Goal: Transaction & Acquisition: Purchase product/service

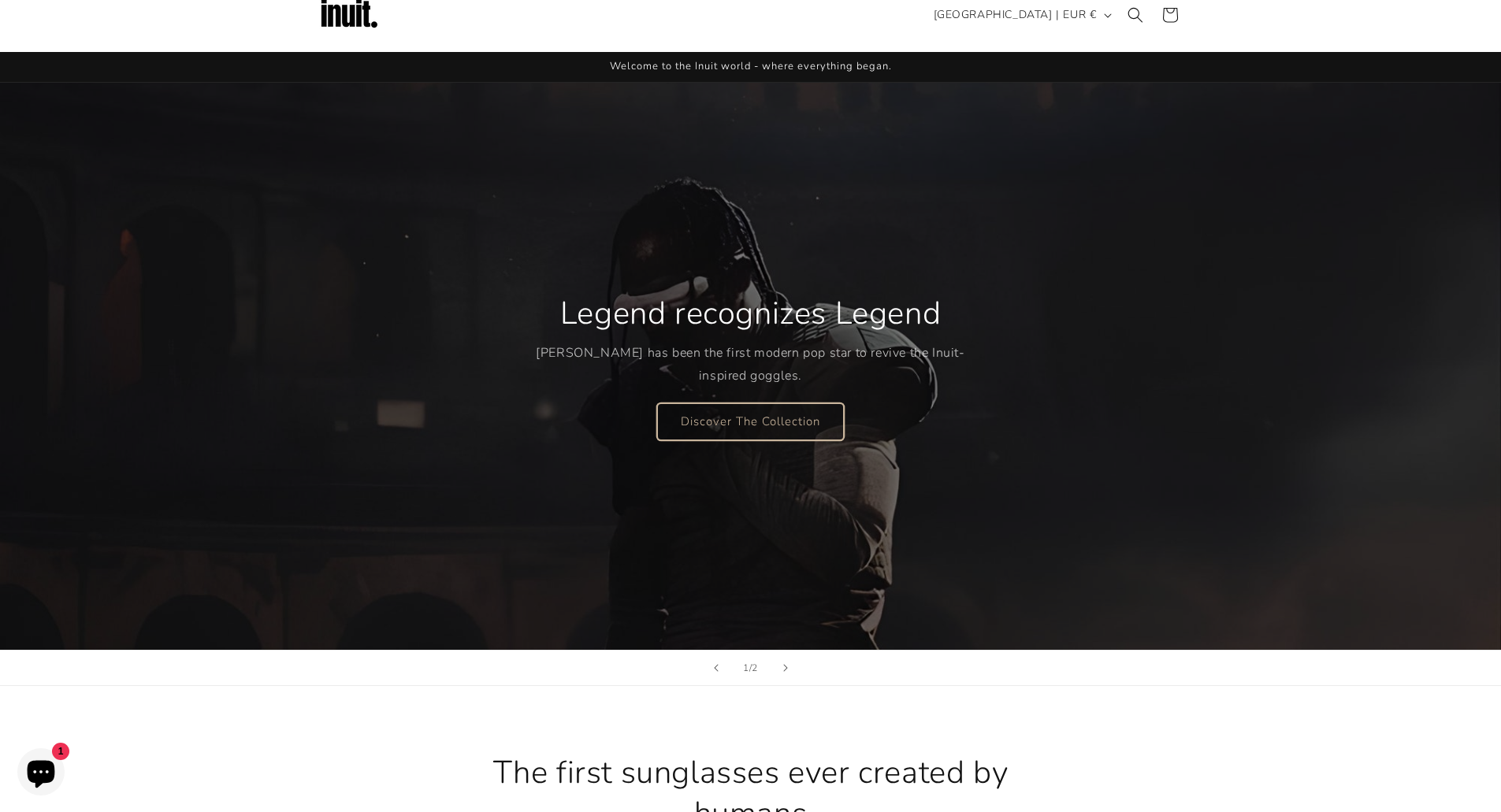
scroll to position [23, 0]
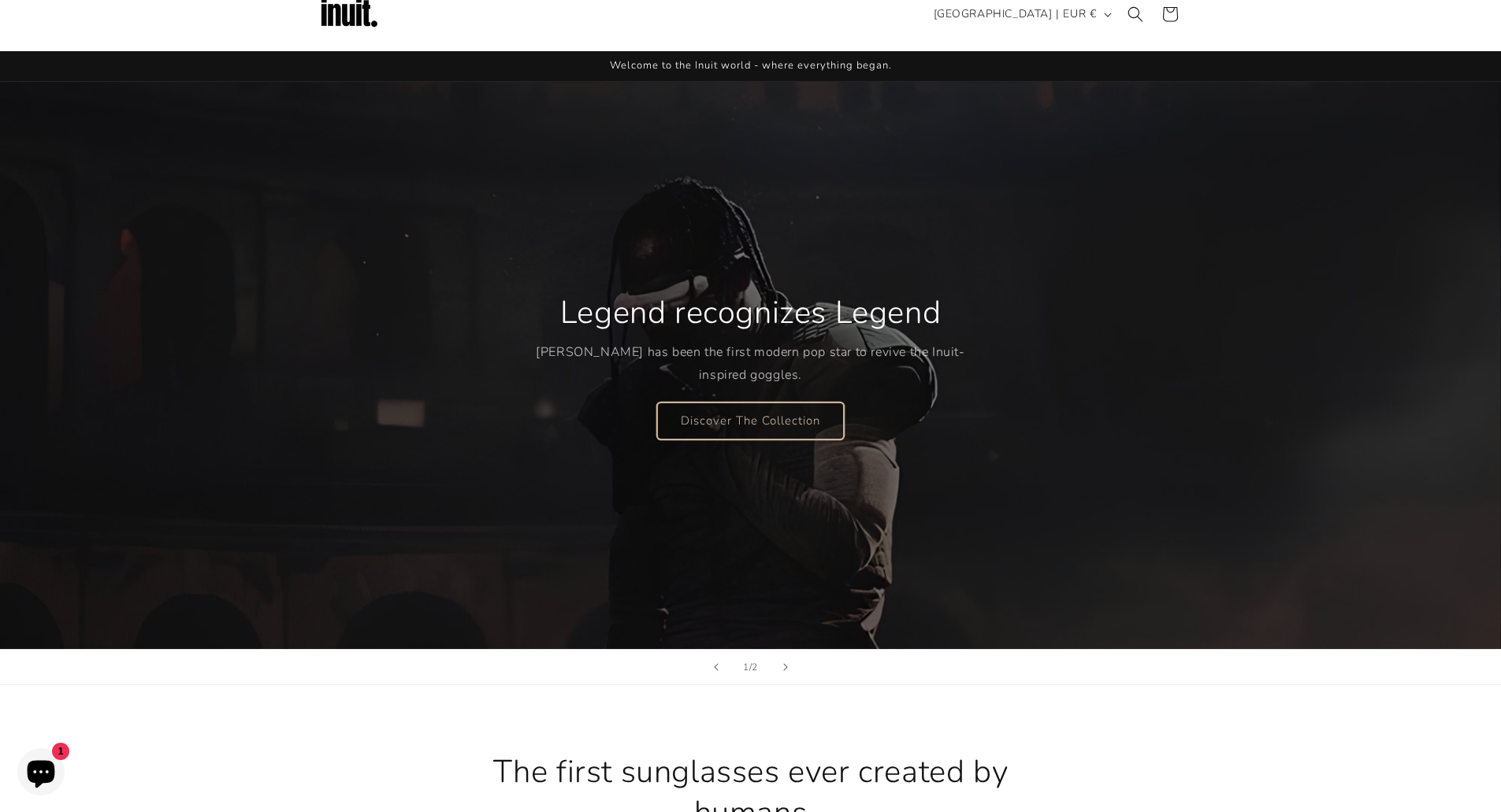
click at [759, 426] on link "Discover The Collection" at bounding box center [750, 420] width 187 height 37
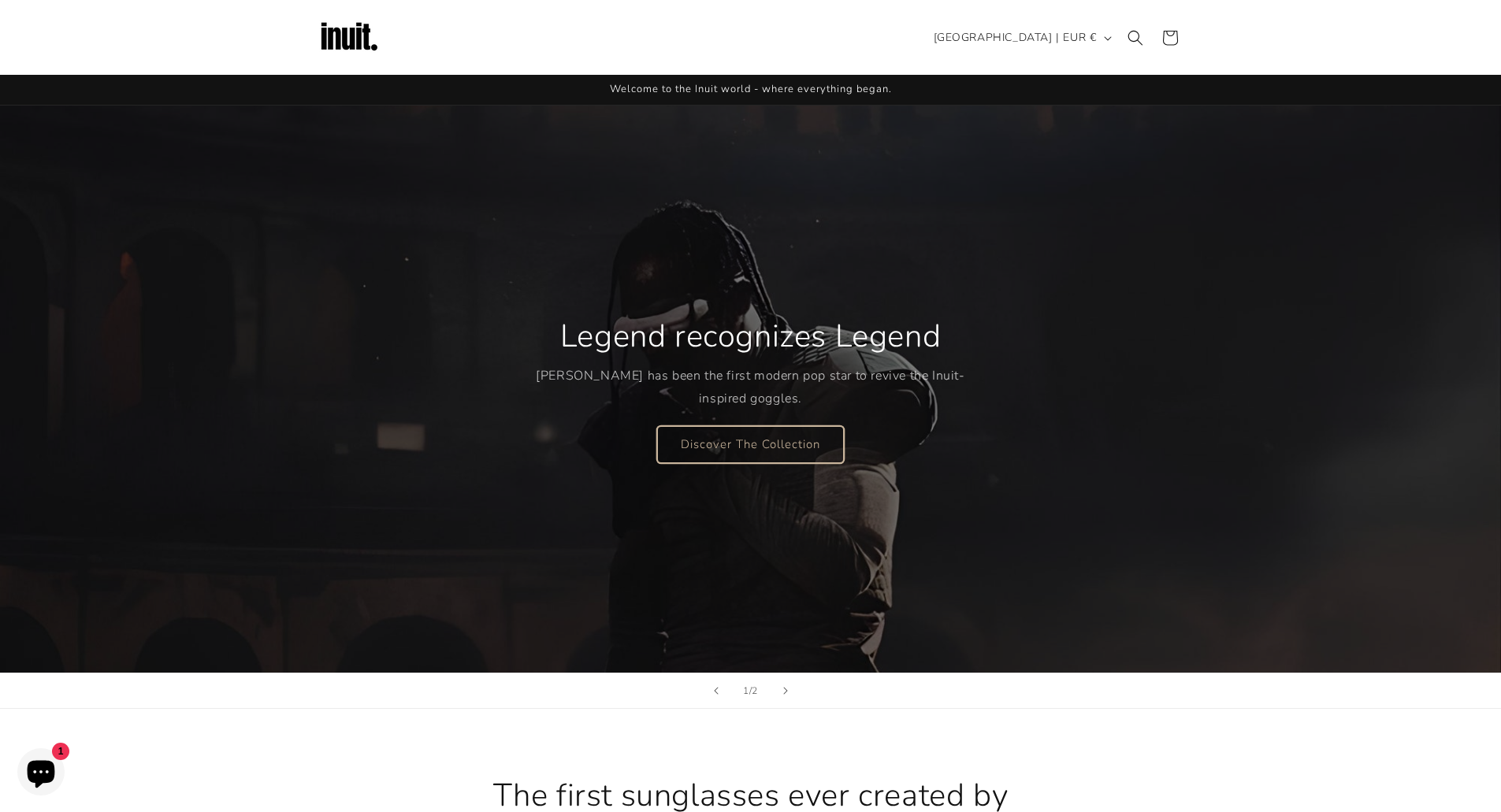
click at [793, 442] on link "Discover The Collection" at bounding box center [750, 444] width 187 height 37
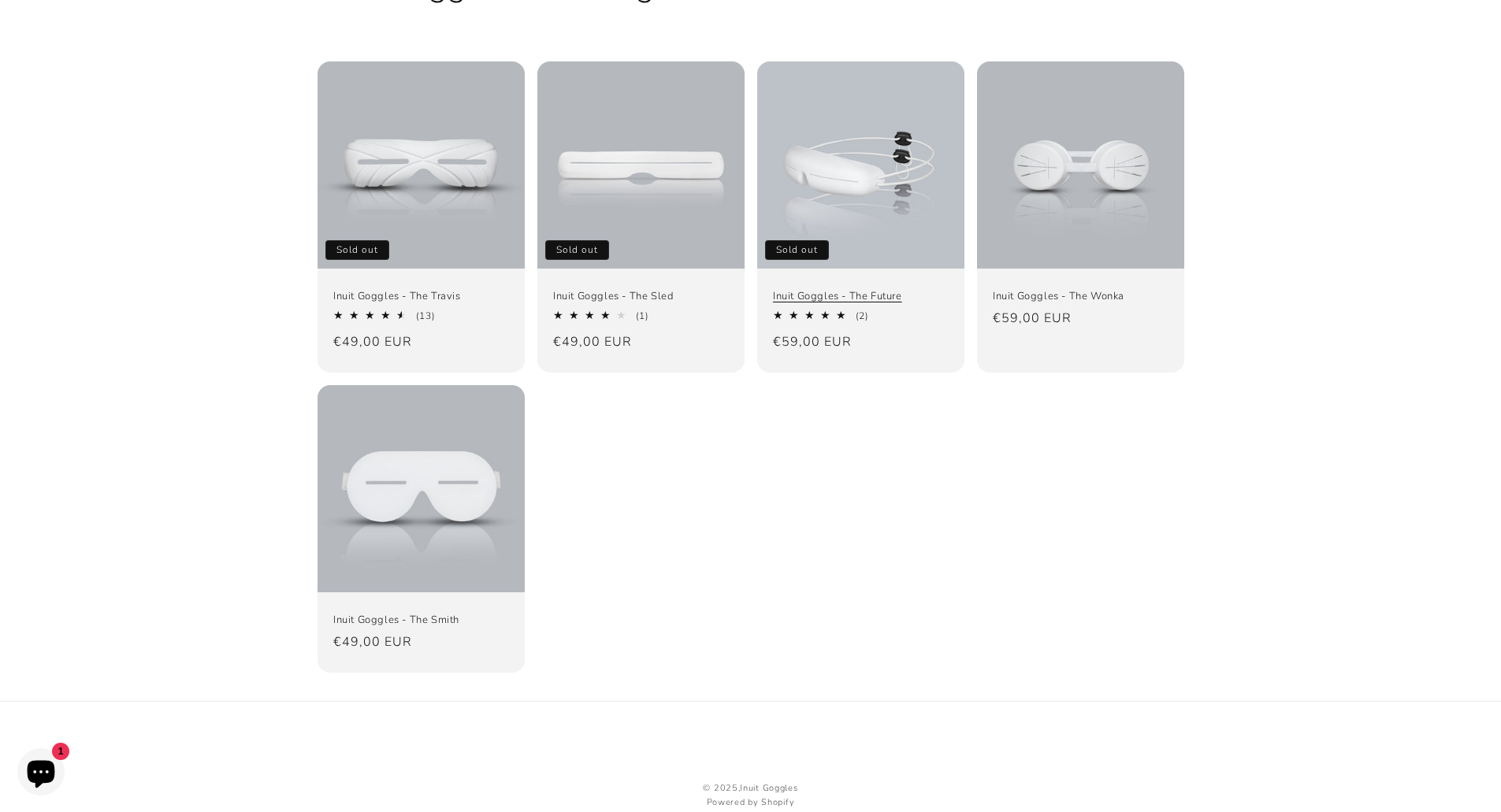
scroll to position [167, 0]
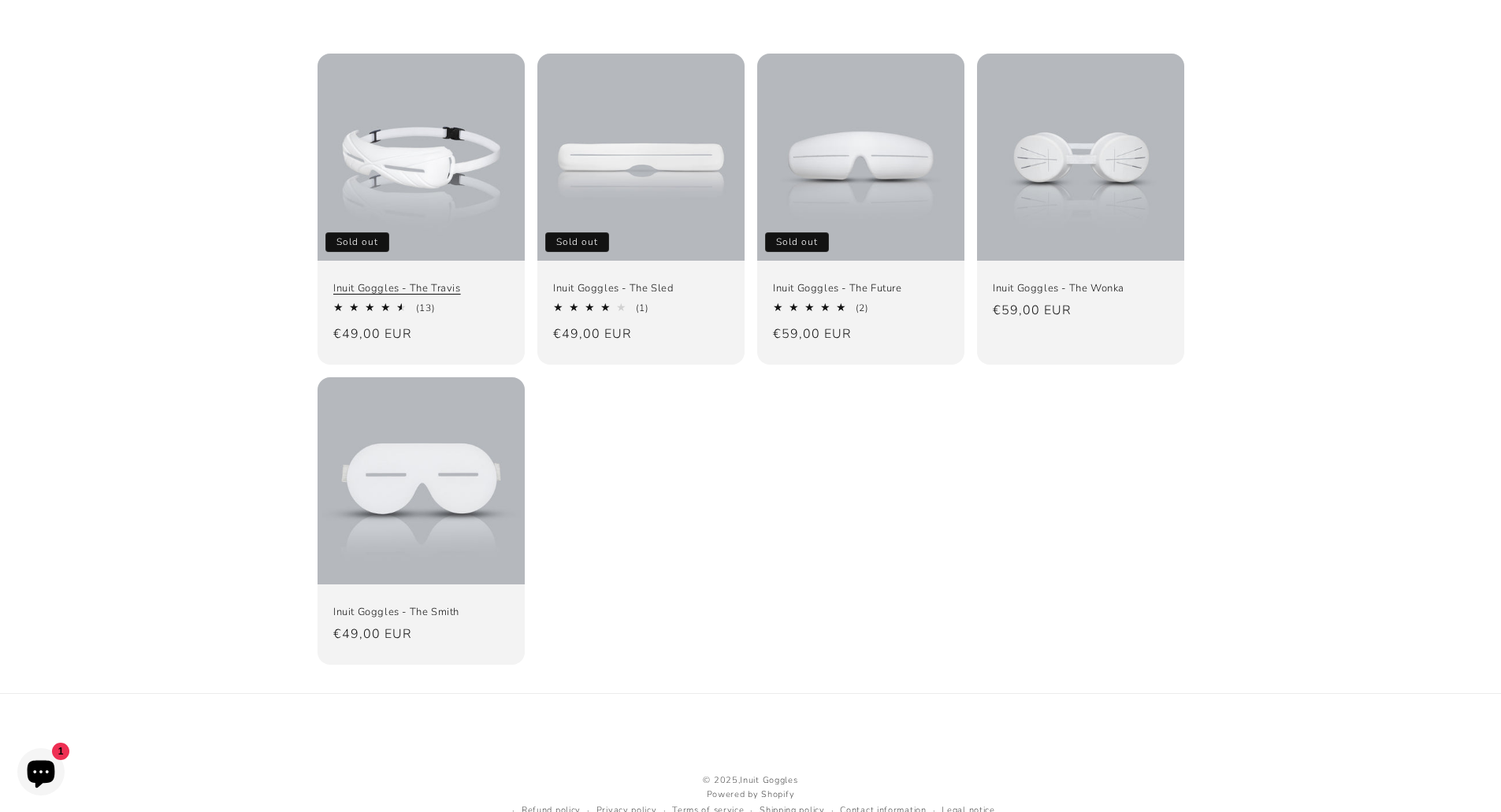
click at [439, 282] on link "Inuit Goggles - The Travis" at bounding box center [421, 289] width 176 height 13
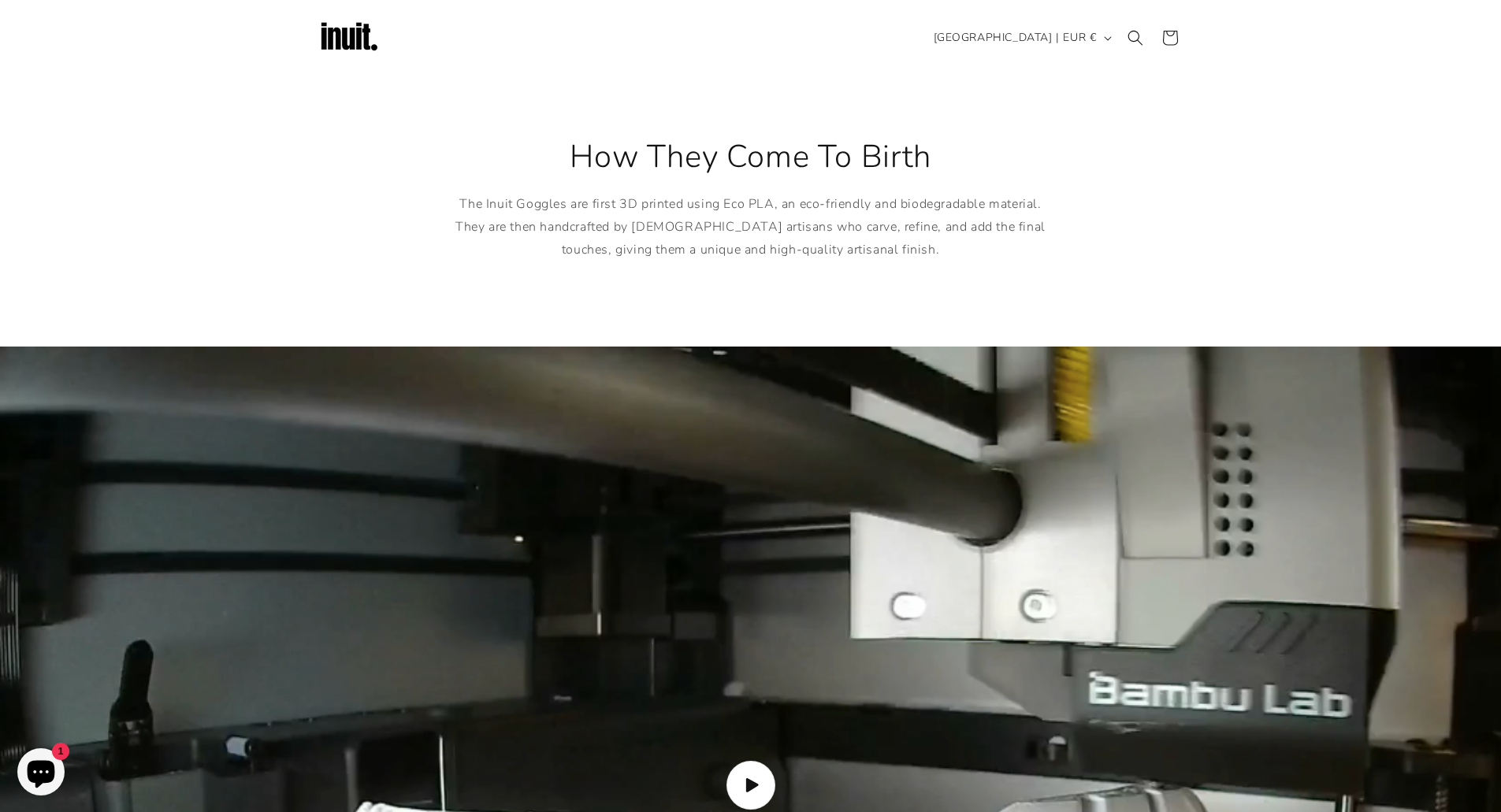
scroll to position [783, 0]
